Goal: Browse casually

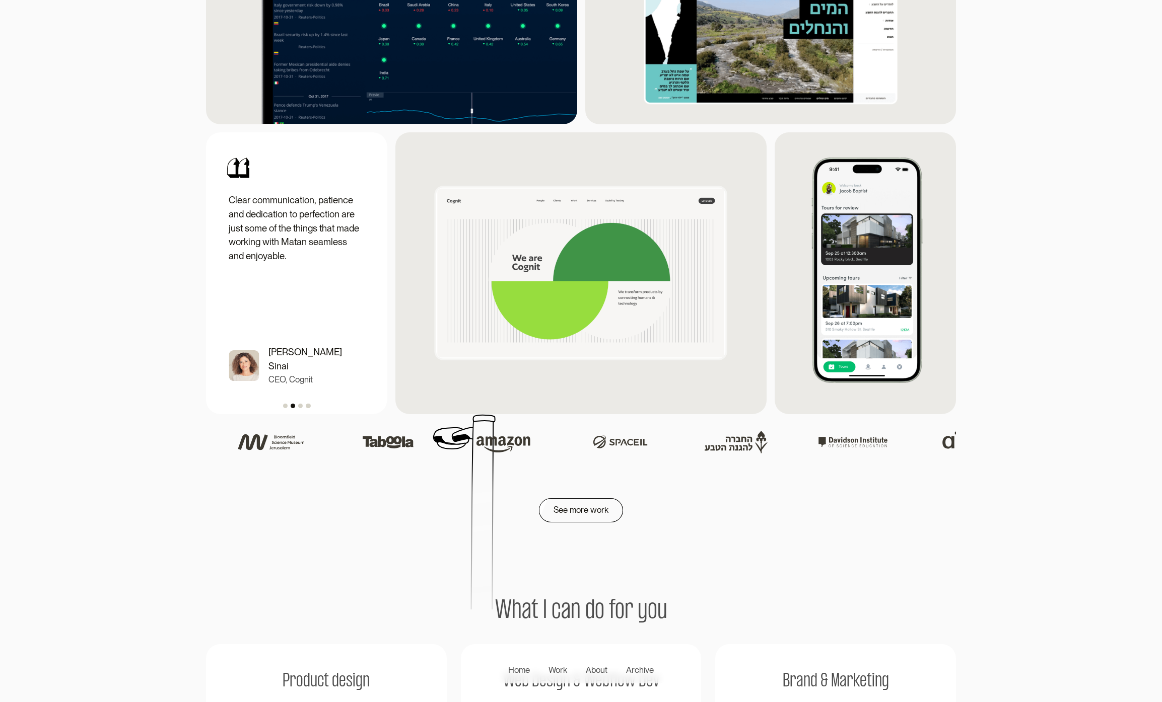
scroll to position [1441, 0]
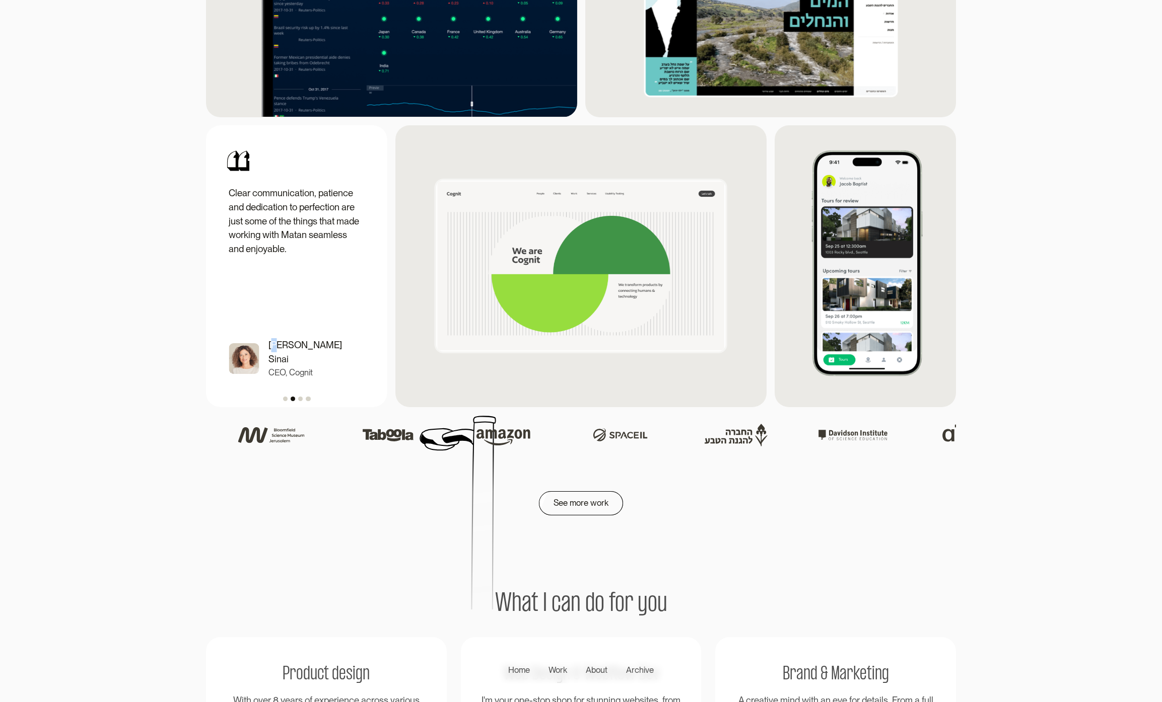
drag, startPoint x: 281, startPoint y: 368, endPoint x: 283, endPoint y: 381, distance: 13.2
click at [273, 366] on p "Moran Sinai" at bounding box center [315, 352] width 95 height 28
click at [300, 407] on div "carousel" at bounding box center [296, 397] width 181 height 19
click at [302, 406] on div "carousel" at bounding box center [296, 397] width 181 height 19
drag, startPoint x: 318, startPoint y: 401, endPoint x: 196, endPoint y: 379, distance: 124.4
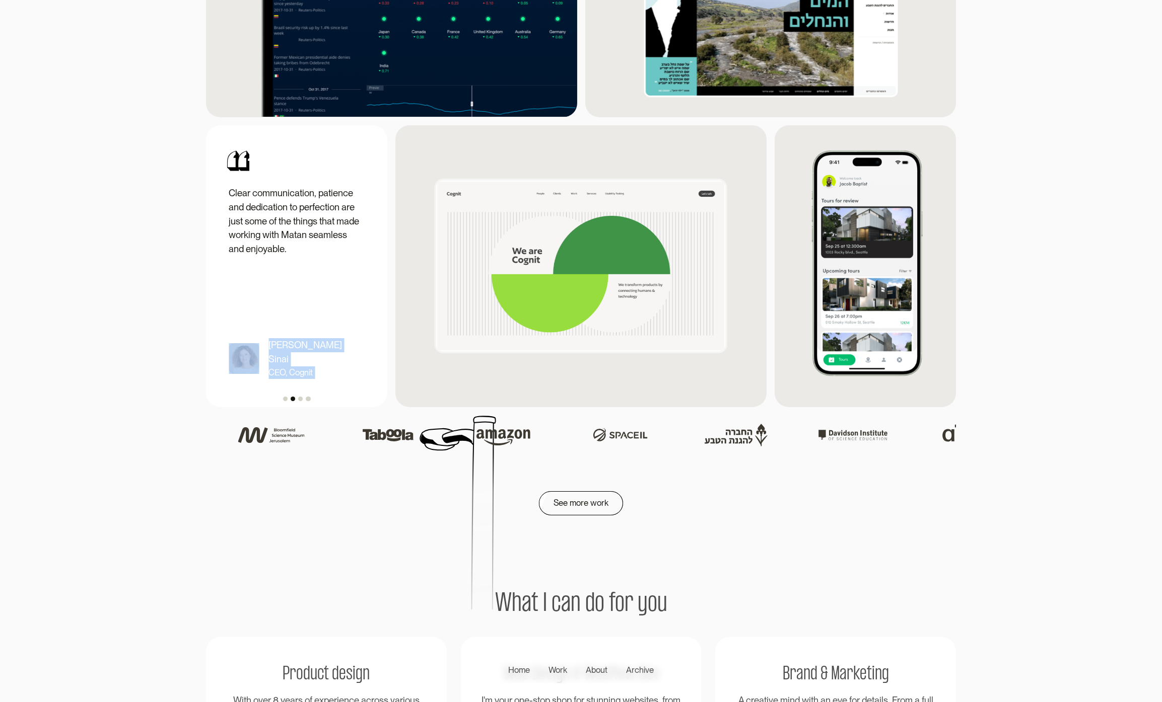
click at [198, 379] on section "Content lab Website Branding Contant lab View project Kayma stories Website Sup…" at bounding box center [581, 25] width 1162 height 761
drag, startPoint x: 296, startPoint y: 294, endPoint x: 222, endPoint y: 271, distance: 76.9
click at [230, 272] on div "Clear communication, patience and dedication to perfection are just some of the…" at bounding box center [296, 265] width 163 height 263
click at [185, 264] on section "Content lab Website Branding Contant lab View project Kayma stories Website Sup…" at bounding box center [581, 25] width 1162 height 761
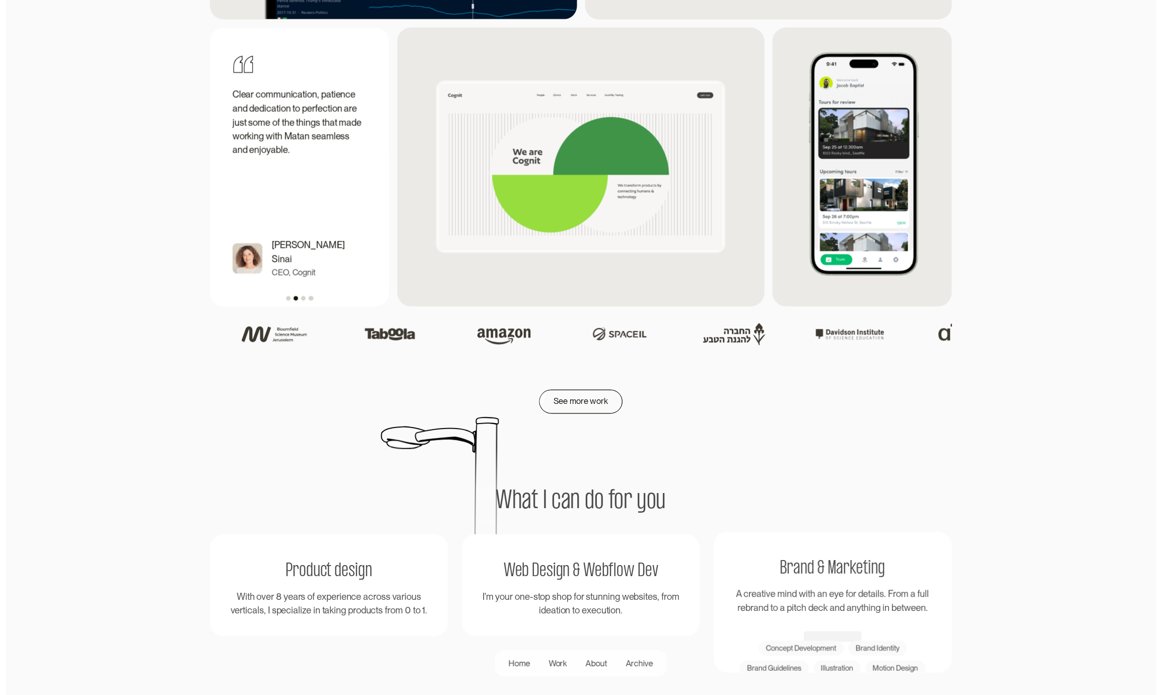
scroll to position [1540, 0]
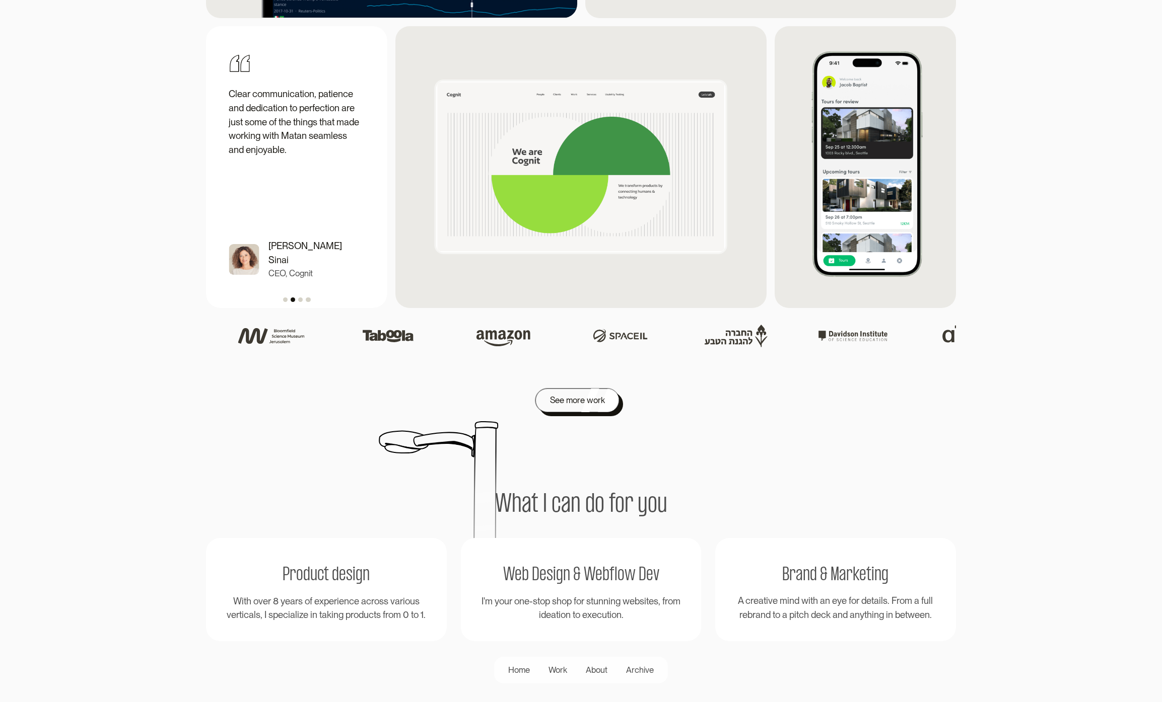
click at [568, 408] on div "See more work" at bounding box center [577, 401] width 55 height 14
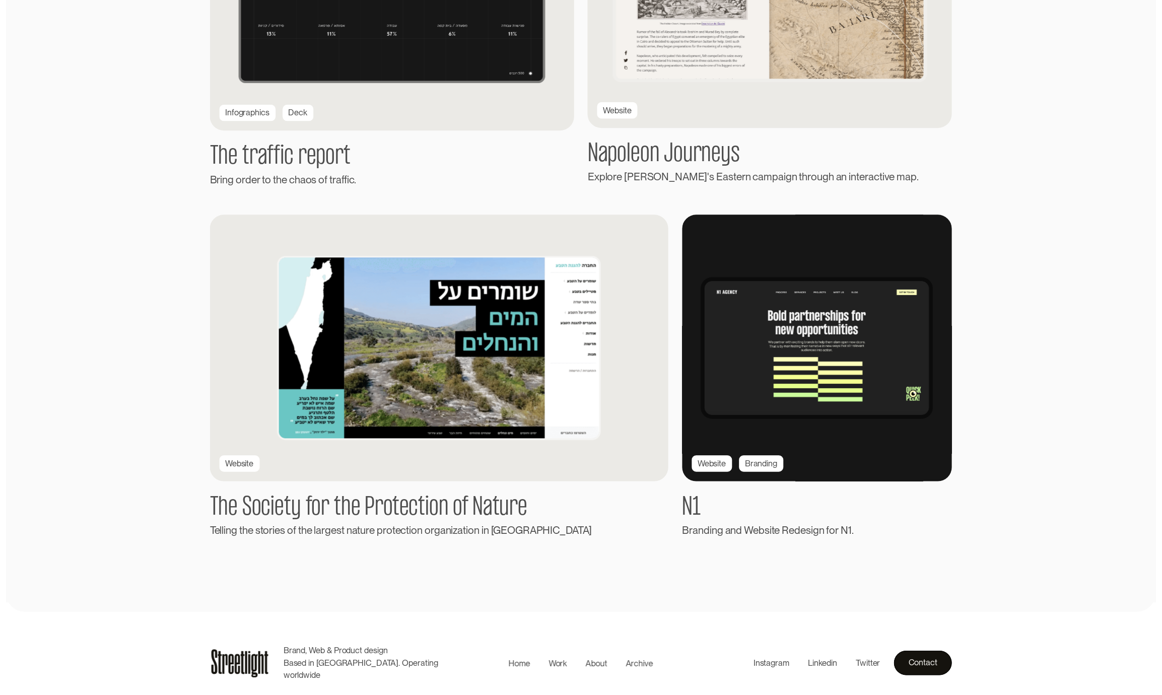
scroll to position [1838, 0]
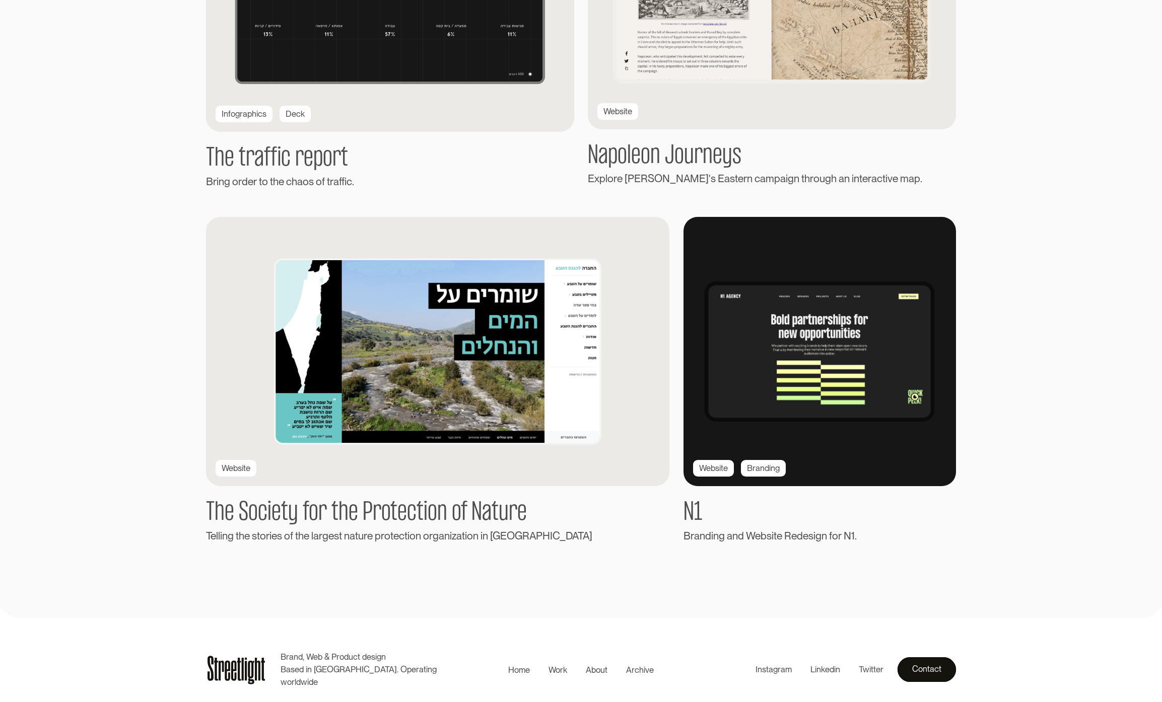
click at [749, 376] on img at bounding box center [820, 351] width 294 height 291
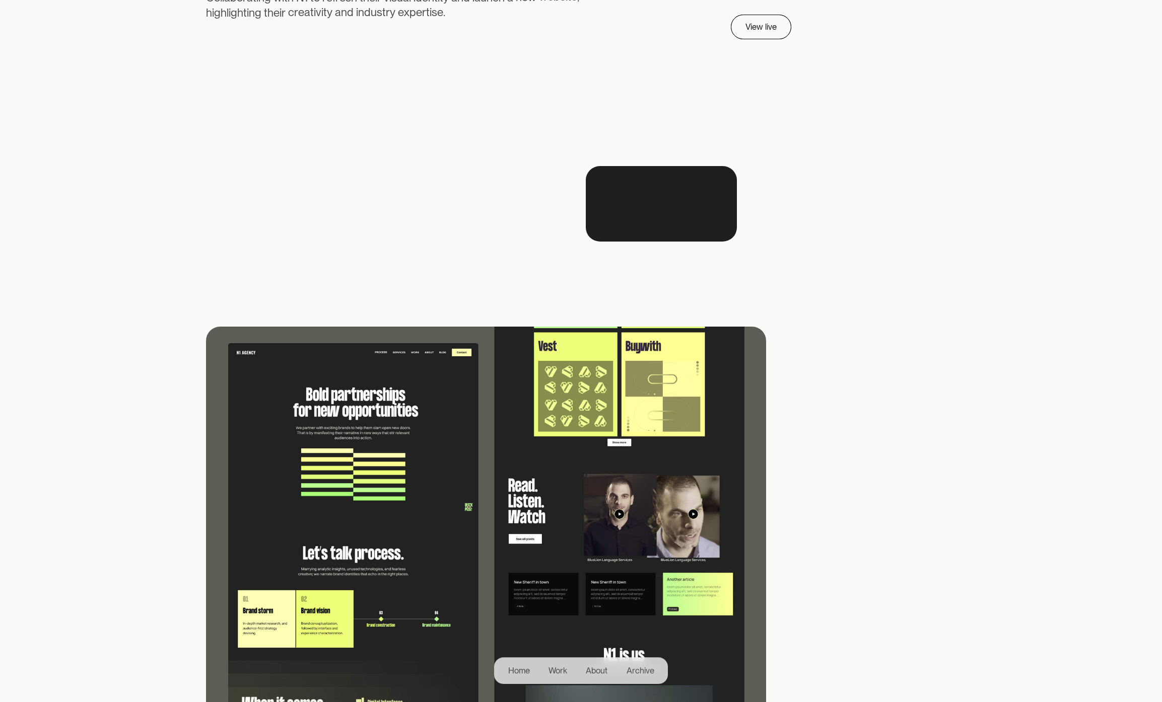
scroll to position [194, 0]
click at [357, 147] on video at bounding box center [281, 110] width 151 height 76
